Goal: Task Accomplishment & Management: Manage account settings

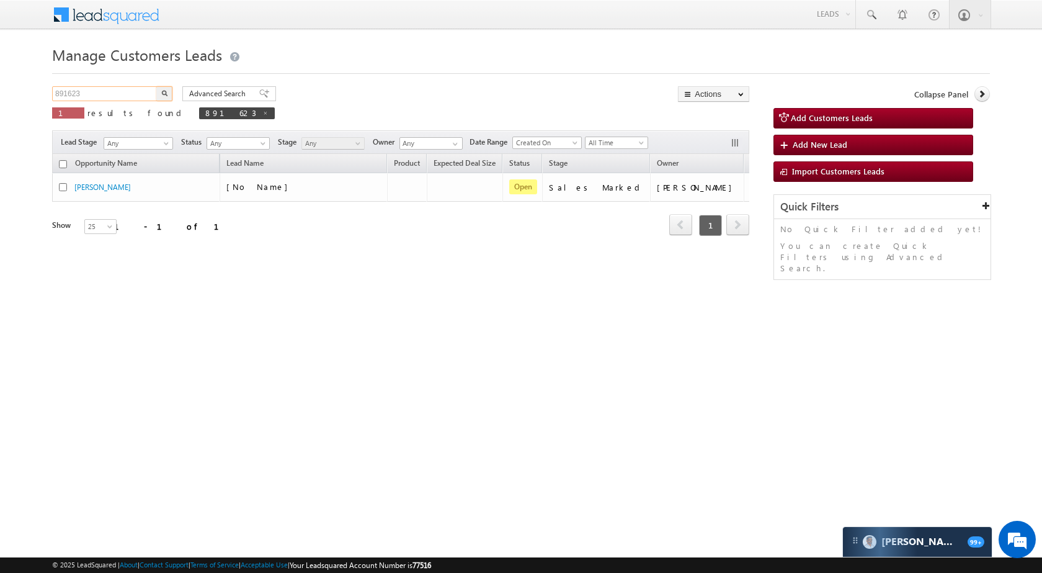
click at [128, 87] on input "891623" at bounding box center [105, 93] width 106 height 15
paste input "923806"
click at [163, 95] on img "button" at bounding box center [164, 93] width 6 height 6
click at [106, 97] on input "923806" at bounding box center [105, 93] width 106 height 15
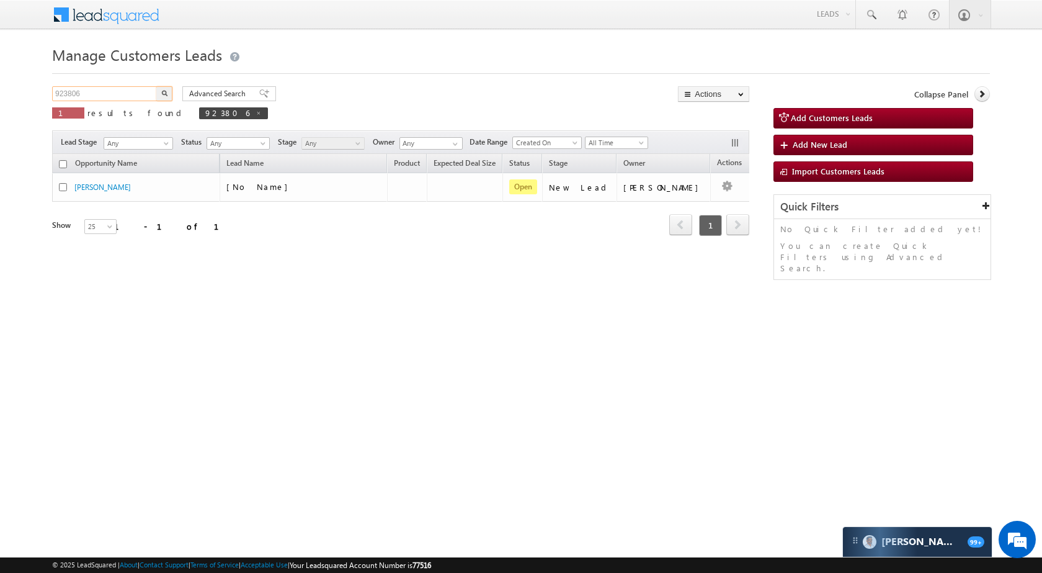
click at [106, 97] on input "923806" at bounding box center [105, 93] width 106 height 15
paste input "43061"
type input "943061"
click at [159, 91] on button "button" at bounding box center [164, 93] width 16 height 15
click at [105, 89] on input "943061" at bounding box center [105, 93] width 106 height 15
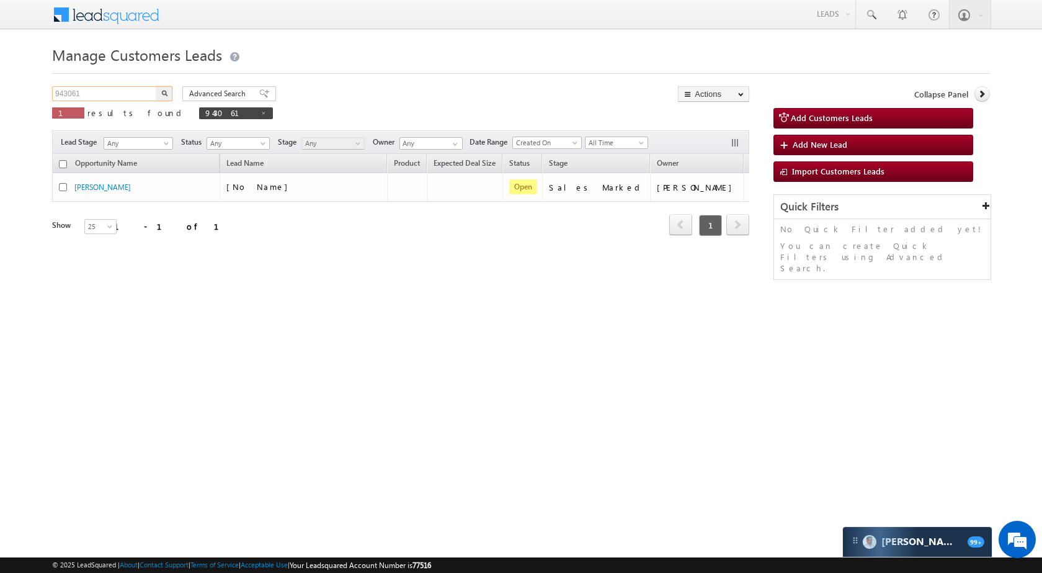
click at [105, 89] on input "943061" at bounding box center [105, 93] width 106 height 15
paste input "11897"
click at [168, 89] on button "button" at bounding box center [164, 93] width 16 height 15
click at [138, 91] on input "911897" at bounding box center [105, 93] width 106 height 15
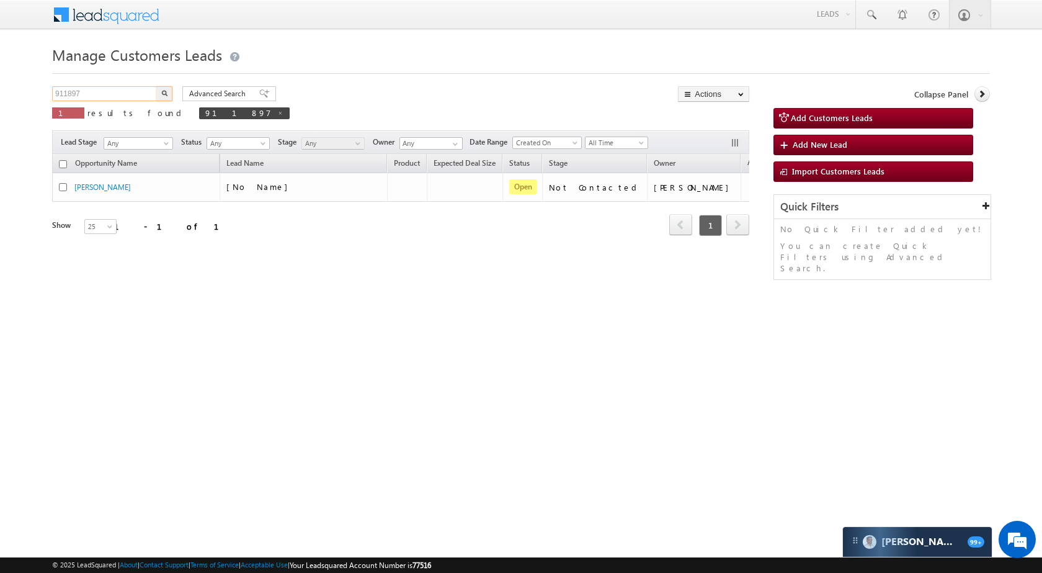
paste input "21361"
type input "921361"
click at [167, 96] on img "button" at bounding box center [164, 93] width 6 height 6
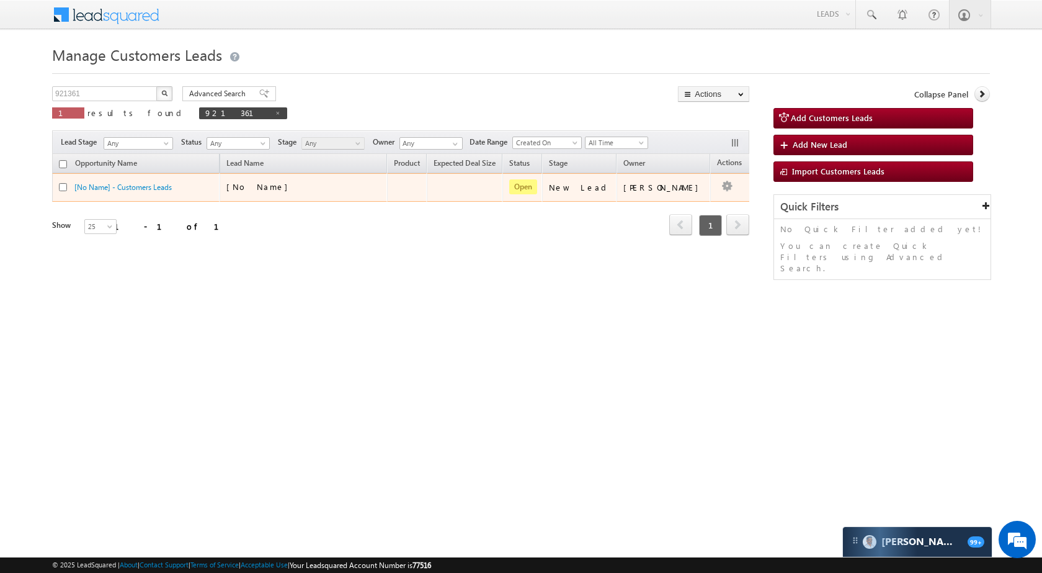
click at [716, 186] on td "Edit Change Owner Change Stage Add Activity Add Task Delete" at bounding box center [735, 187] width 51 height 29
click at [677, 203] on link "Edit" at bounding box center [702, 202] width 62 height 15
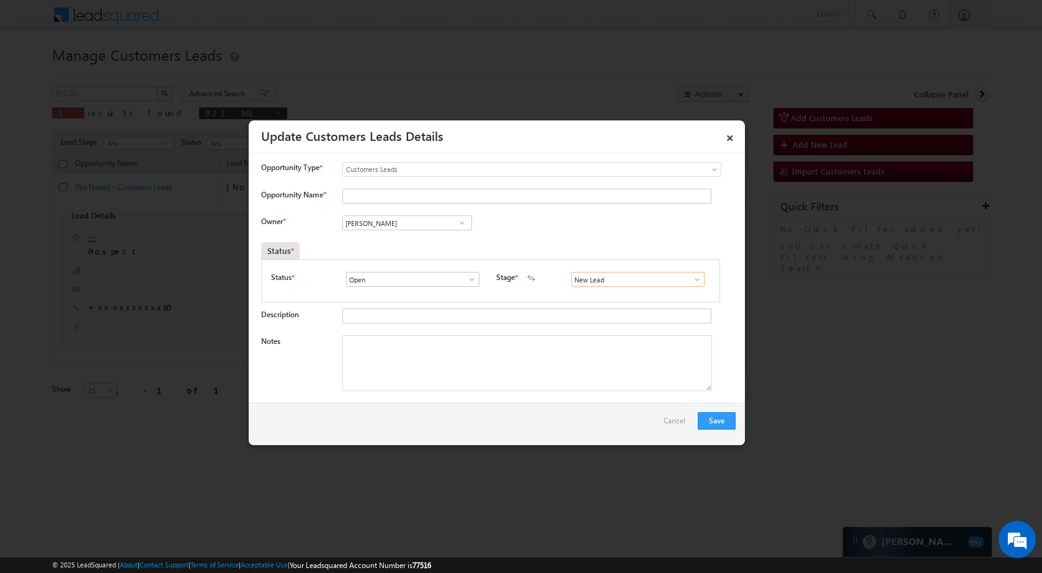
click at [651, 283] on input "New Lead" at bounding box center [637, 279] width 133 height 15
click at [679, 282] on input "New Lead" at bounding box center [637, 279] width 133 height 15
click at [691, 278] on span at bounding box center [697, 279] width 12 height 10
click at [636, 382] on link "Sale Marked" at bounding box center [637, 383] width 133 height 14
type input "Sale Marked"
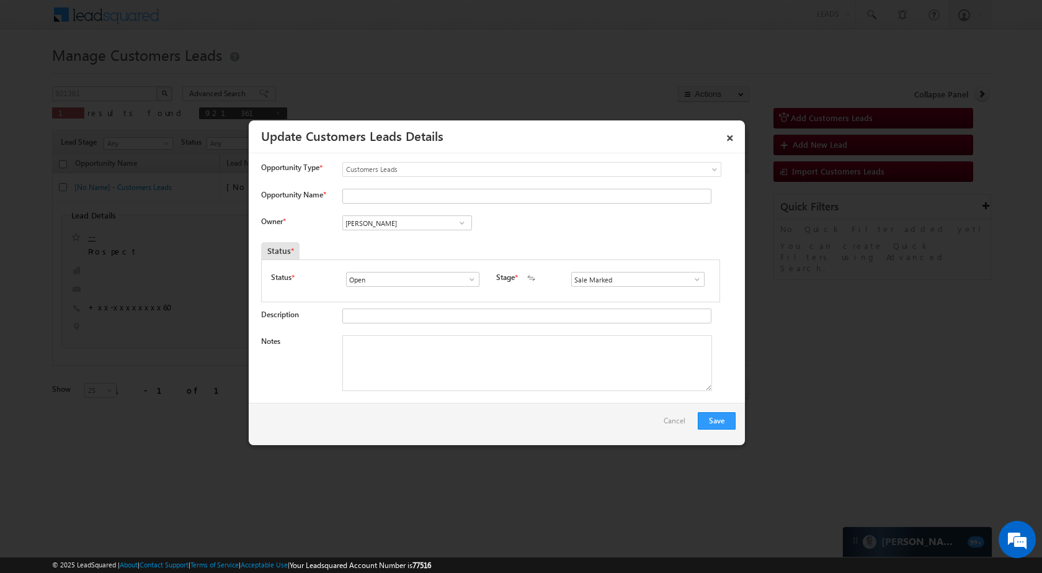
click at [472, 204] on div at bounding box center [524, 197] width 364 height 17
click at [473, 200] on input "Opportunity Name *" at bounding box center [526, 196] width 369 height 15
click at [429, 198] on input "Opportunity Name *" at bounding box center [526, 196] width 369 height 15
paste input "[PERSON_NAME]"
type input "[PERSON_NAME]"
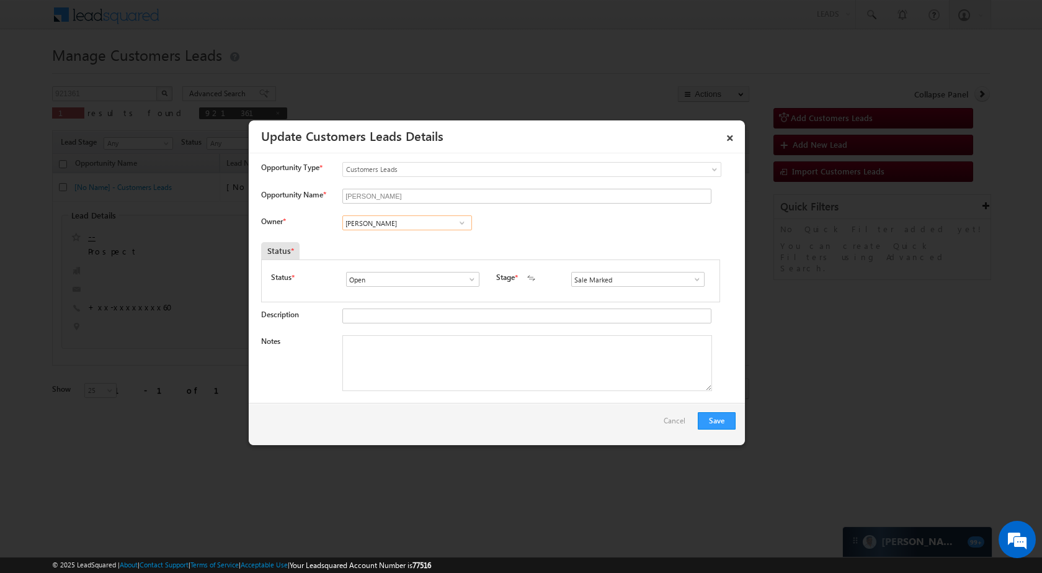
click at [394, 221] on input "[PERSON_NAME]" at bounding box center [407, 222] width 130 height 15
click at [440, 241] on link "Ravindra [EMAIL_ADDRESS][DOMAIN_NAME]" at bounding box center [407, 242] width 130 height 24
type input "Ravindra"
click at [728, 422] on button "Save" at bounding box center [717, 420] width 38 height 17
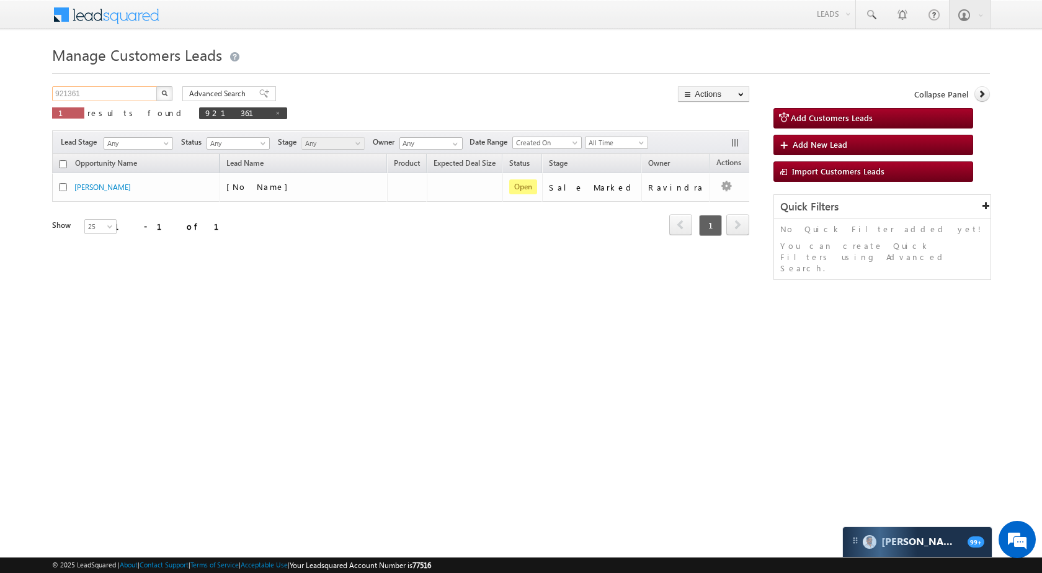
click at [138, 93] on input "921361" at bounding box center [105, 93] width 106 height 15
paste input "36012"
type input "936012"
click at [168, 95] on button "button" at bounding box center [164, 93] width 16 height 15
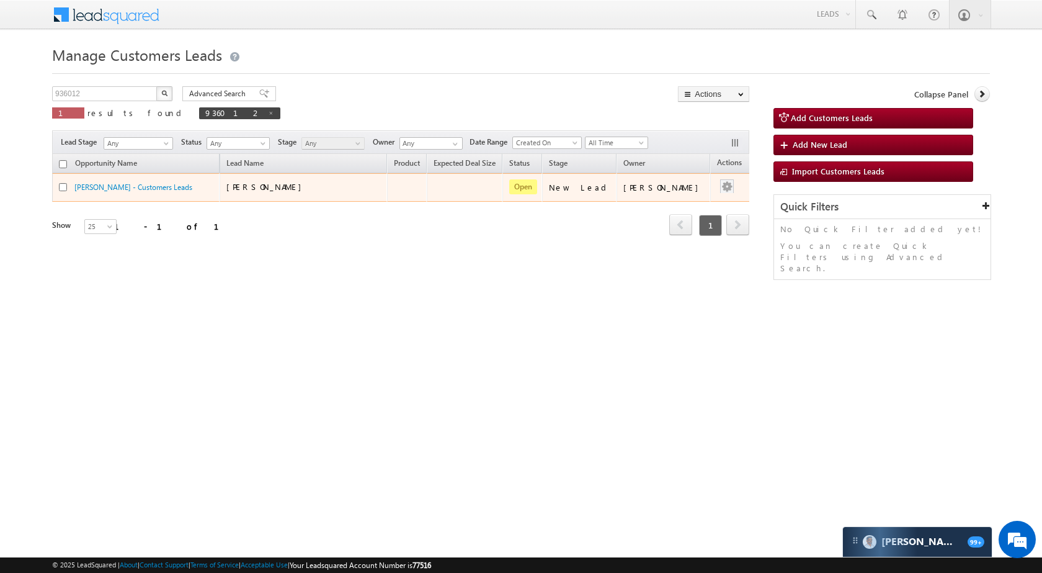
click at [717, 182] on div at bounding box center [727, 187] width 20 height 16
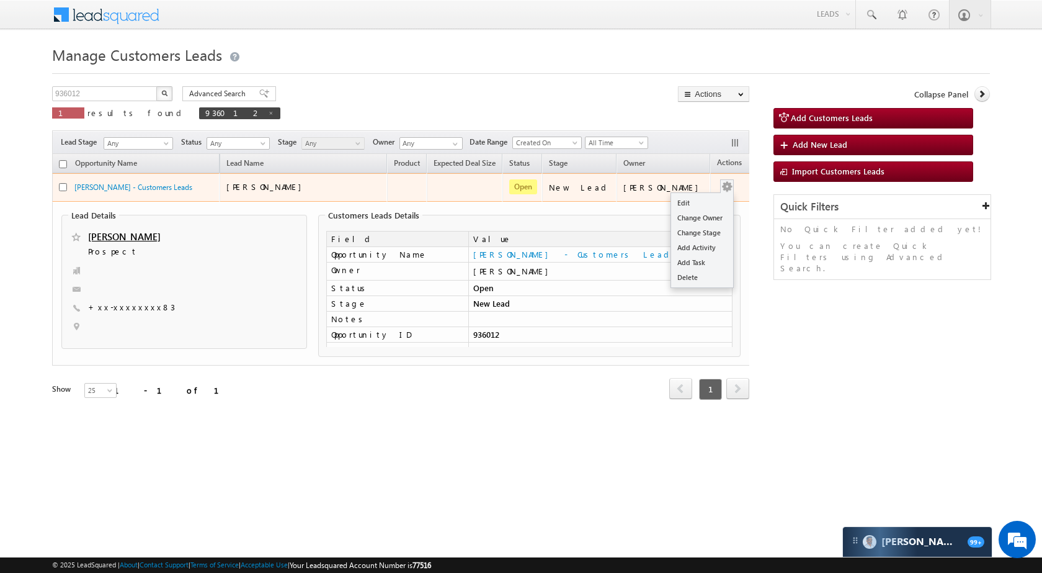
click at [721, 192] on button "button" at bounding box center [727, 187] width 12 height 12
click at [689, 202] on link "Edit" at bounding box center [702, 202] width 62 height 15
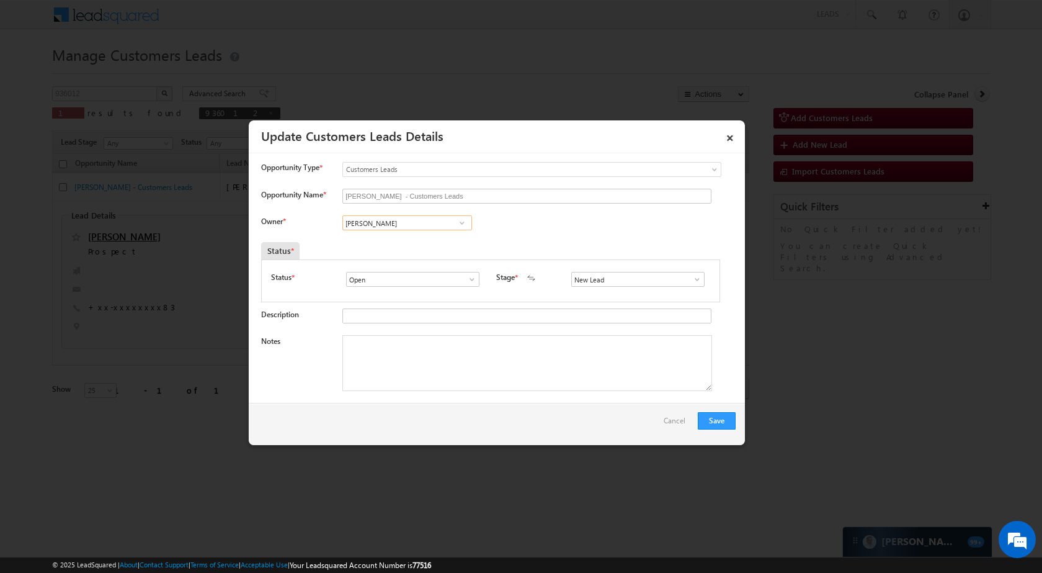
click at [431, 223] on input "[PERSON_NAME]" at bounding box center [407, 222] width 130 height 15
type input "[PERSON_NAME]"
click at [691, 270] on div "Status * Open Won Lost Open Stage * New Lead Interested Pending Documents" at bounding box center [490, 280] width 459 height 43
click at [691, 274] on link at bounding box center [694, 279] width 16 height 12
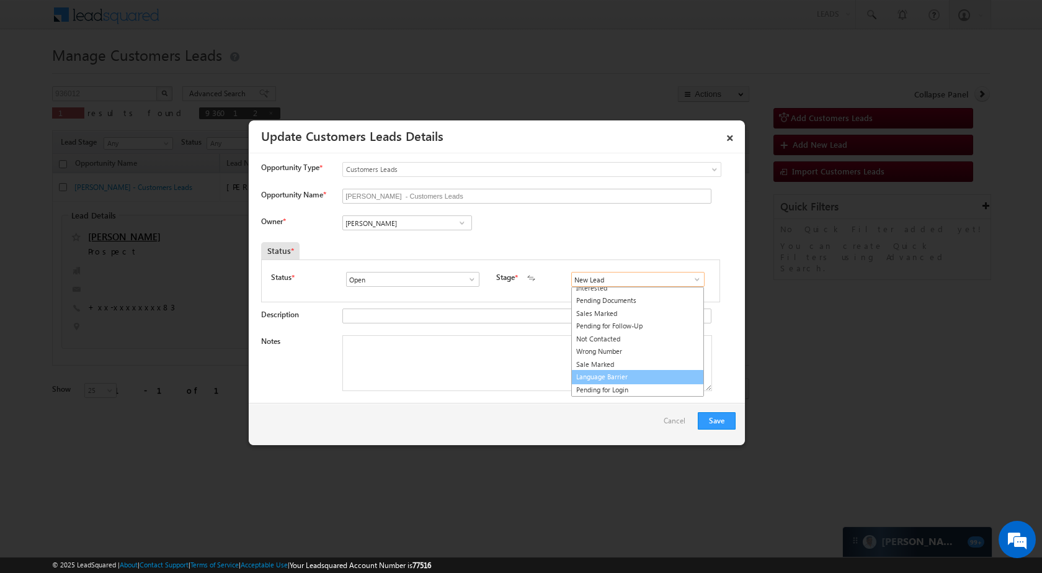
scroll to position [19, 0]
click at [633, 362] on link "Sale Marked" at bounding box center [637, 364] width 133 height 14
type input "Sale Marked"
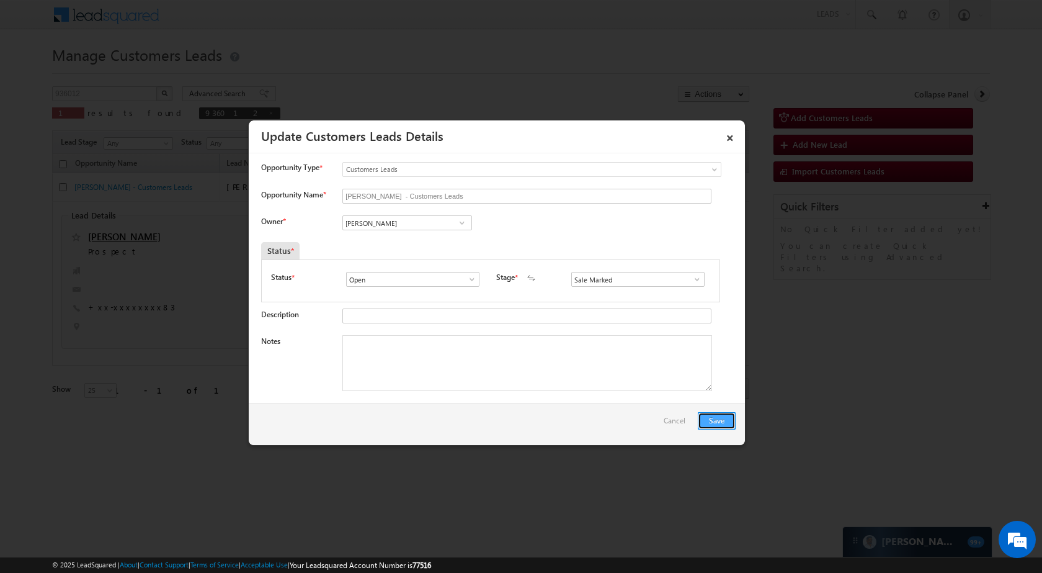
click at [734, 421] on button "Save" at bounding box center [717, 420] width 38 height 17
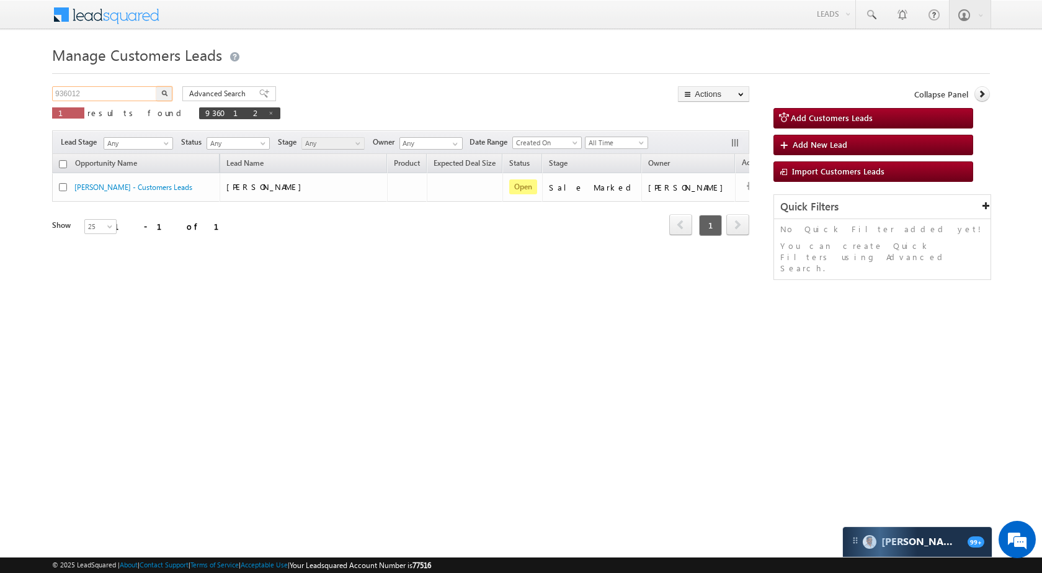
click at [126, 96] on input "936012" at bounding box center [105, 93] width 106 height 15
paste input "792157"
type input "792157"
click at [163, 89] on button "button" at bounding box center [164, 93] width 16 height 15
